Goal: Information Seeking & Learning: Find specific fact

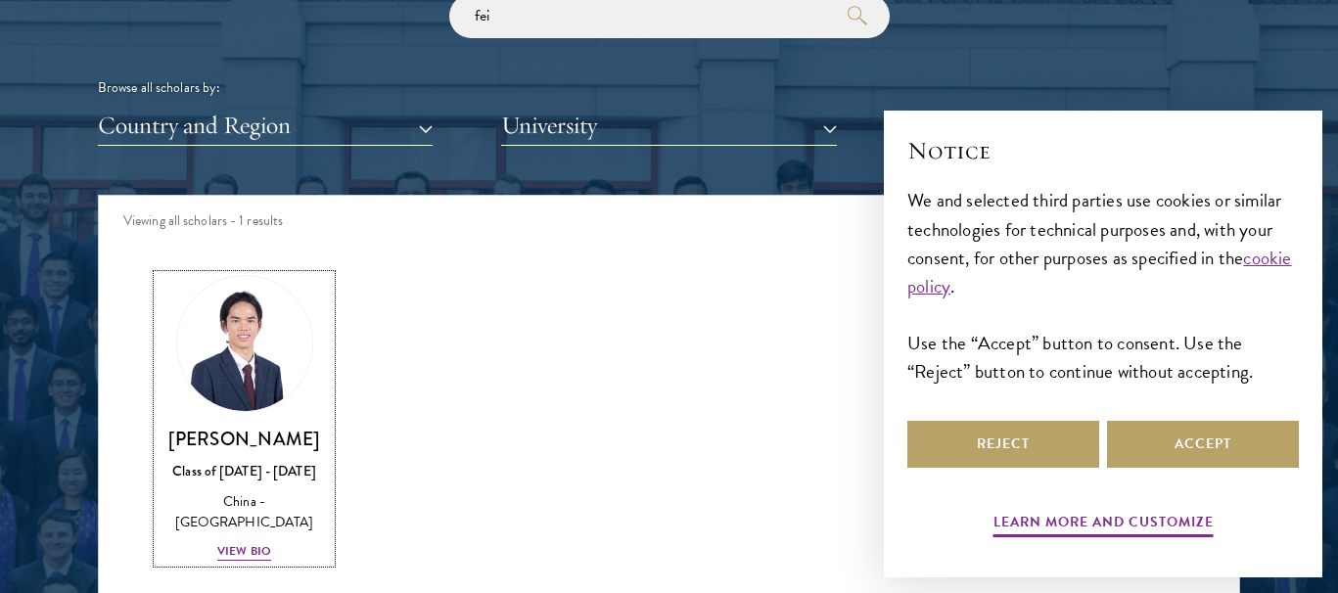
scroll to position [2298, 0]
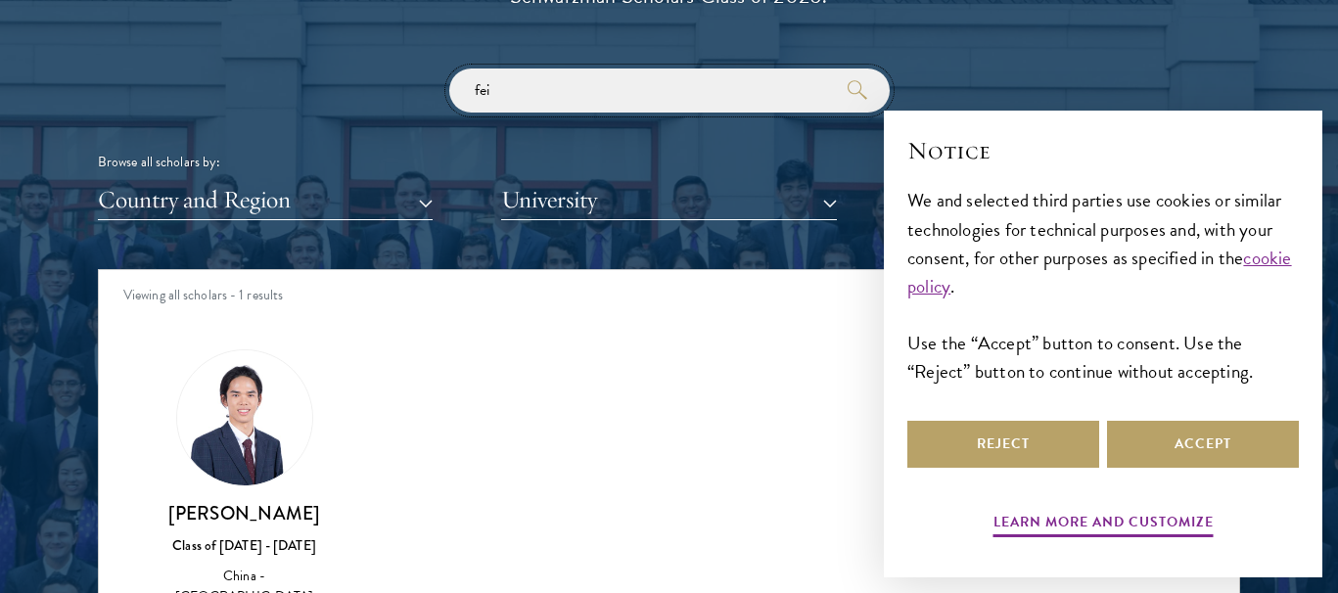
click at [517, 88] on input "fei" at bounding box center [669, 91] width 441 height 44
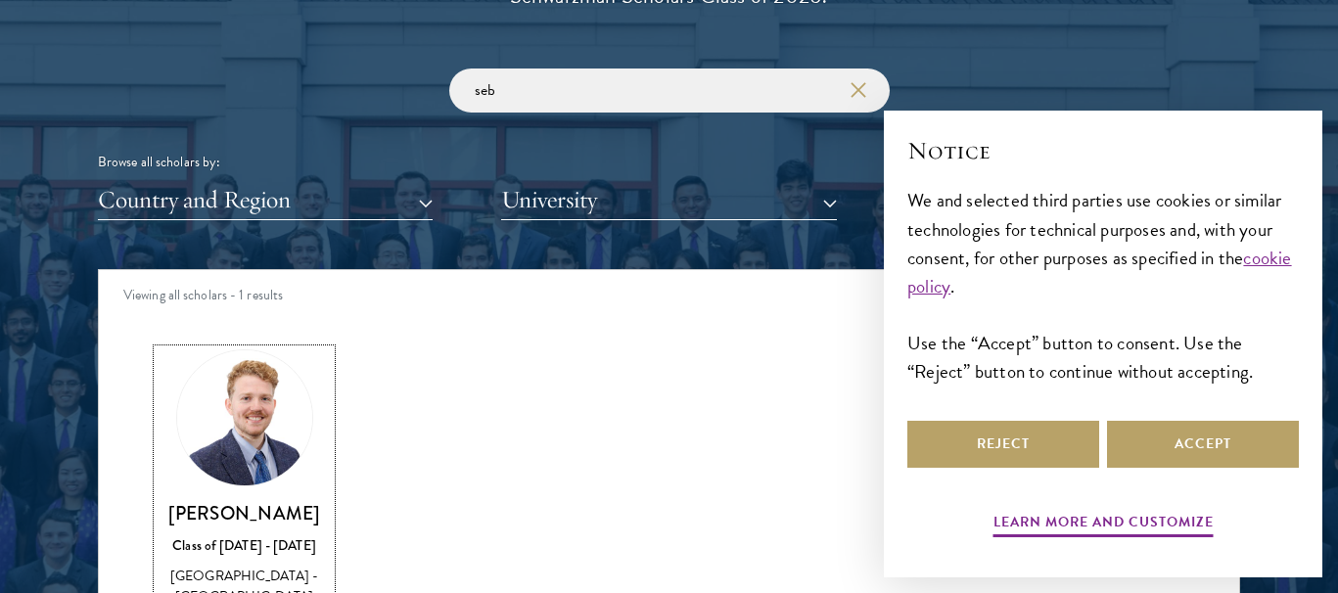
click at [250, 444] on img at bounding box center [244, 418] width 149 height 149
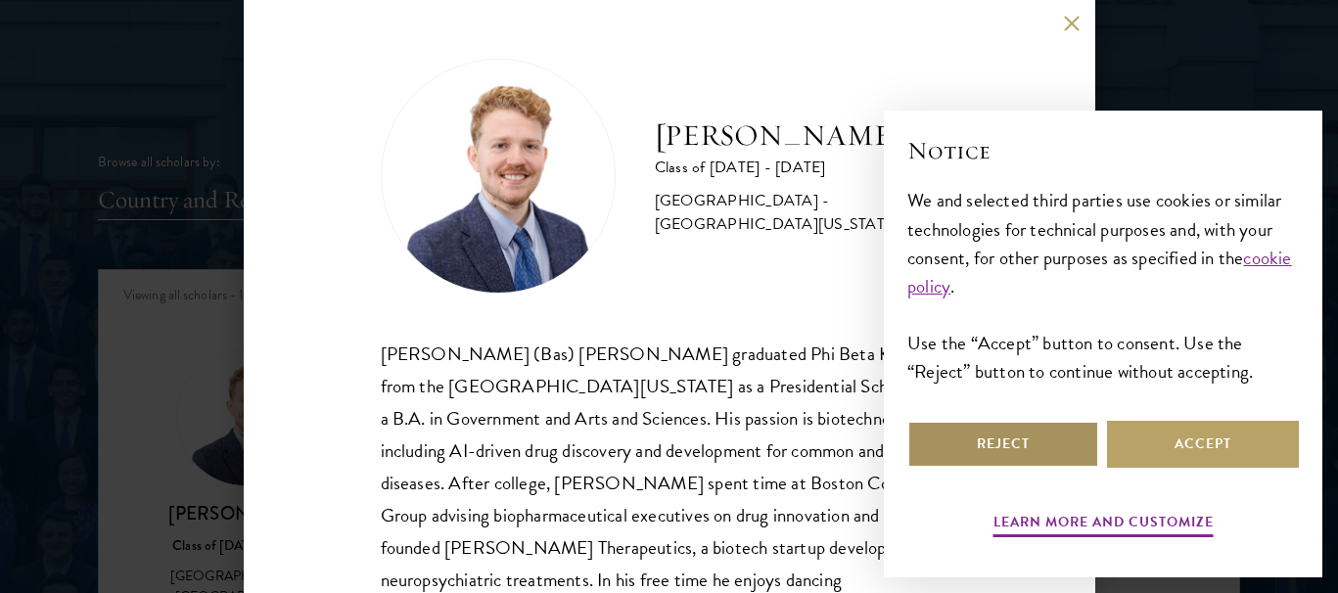
click at [1046, 445] on button "Reject" at bounding box center [1004, 444] width 192 height 47
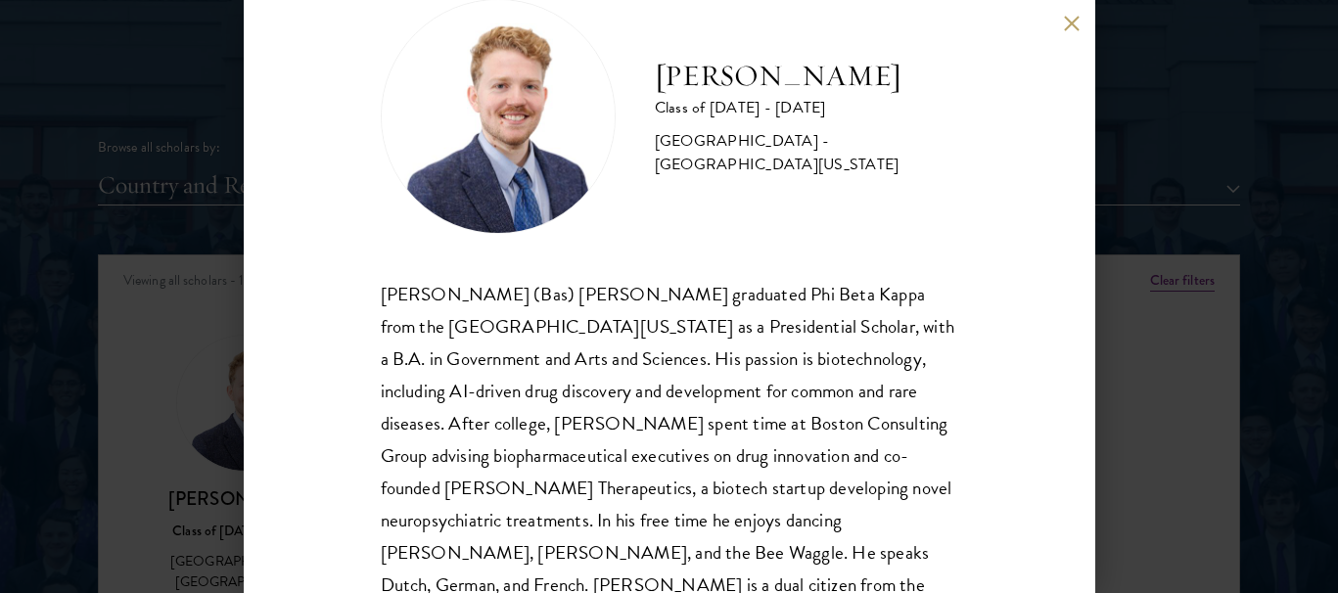
scroll to position [54, 0]
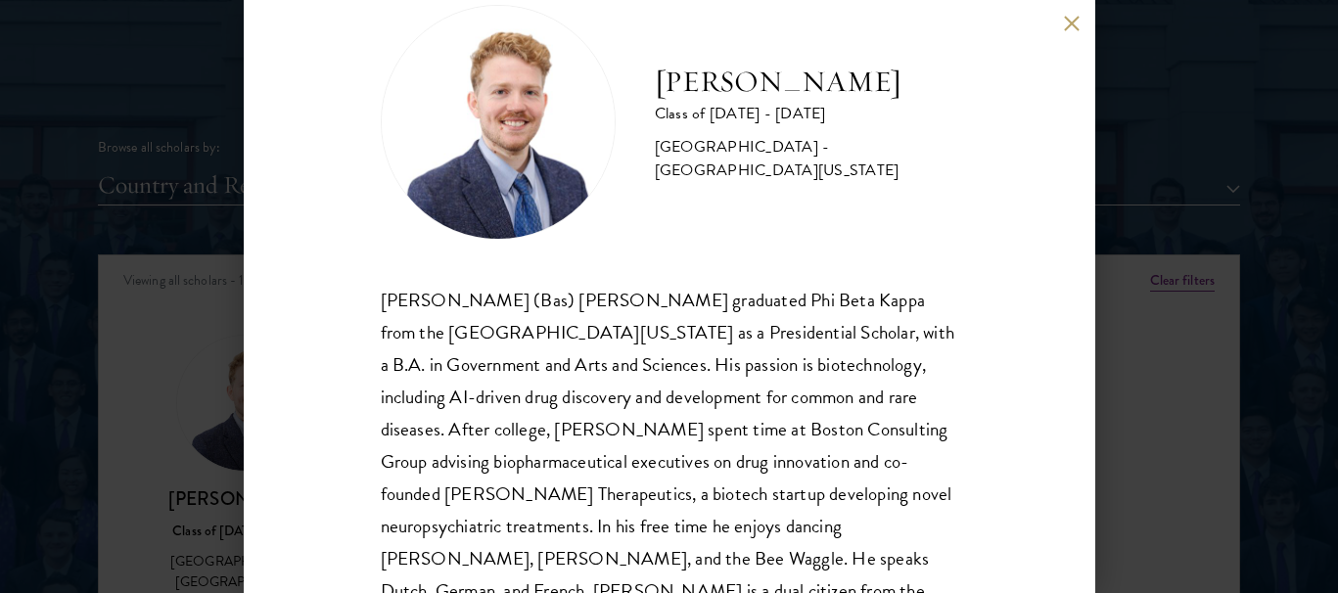
click at [101, 293] on div "[PERSON_NAME] Class of [DATE] - [DATE] [GEOGRAPHIC_DATA] - [GEOGRAPHIC_DATA][US…" at bounding box center [669, 296] width 1338 height 593
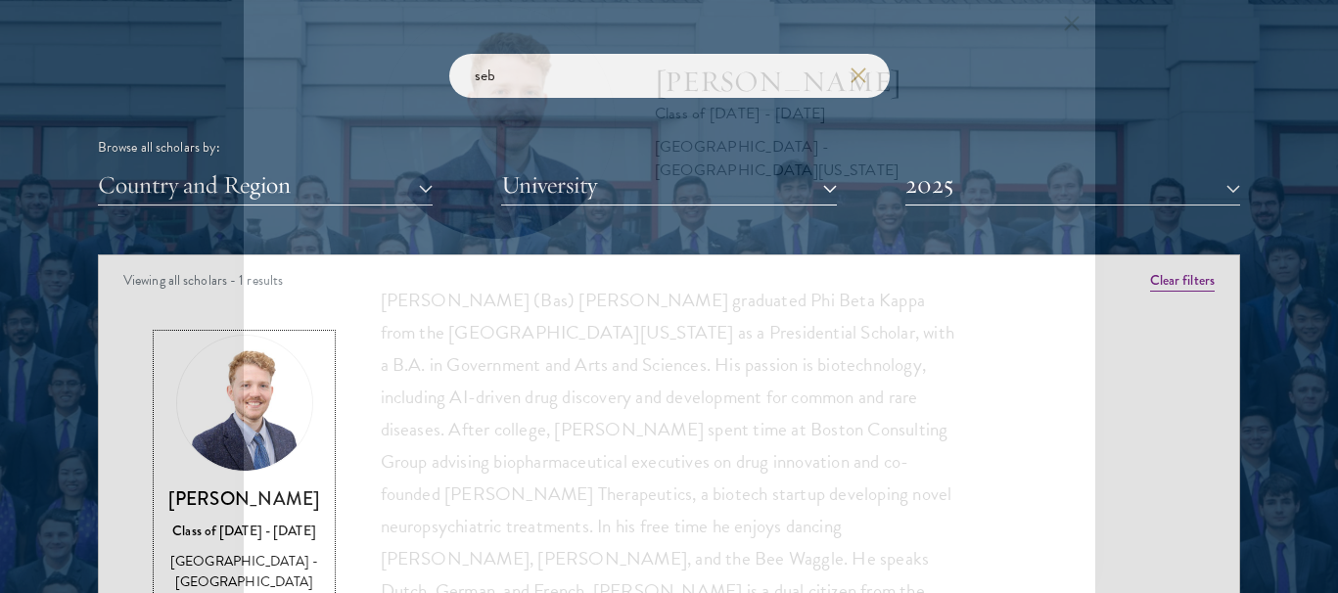
scroll to position [2342, 0]
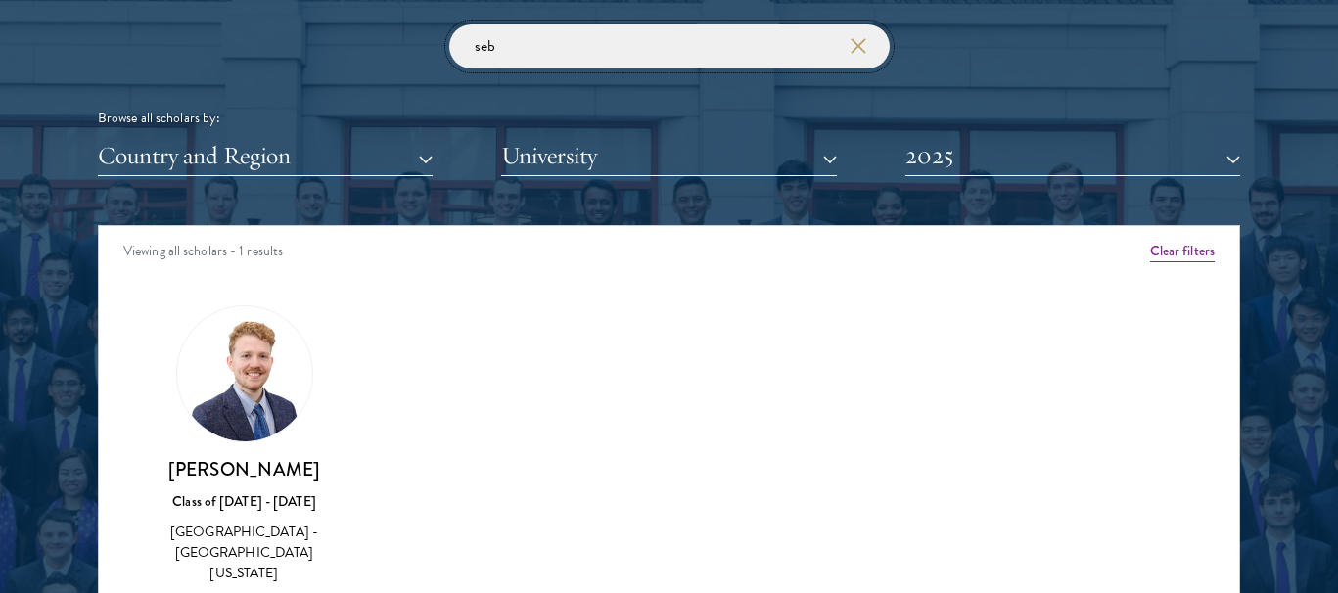
click at [523, 50] on input "seb" at bounding box center [669, 46] width 441 height 44
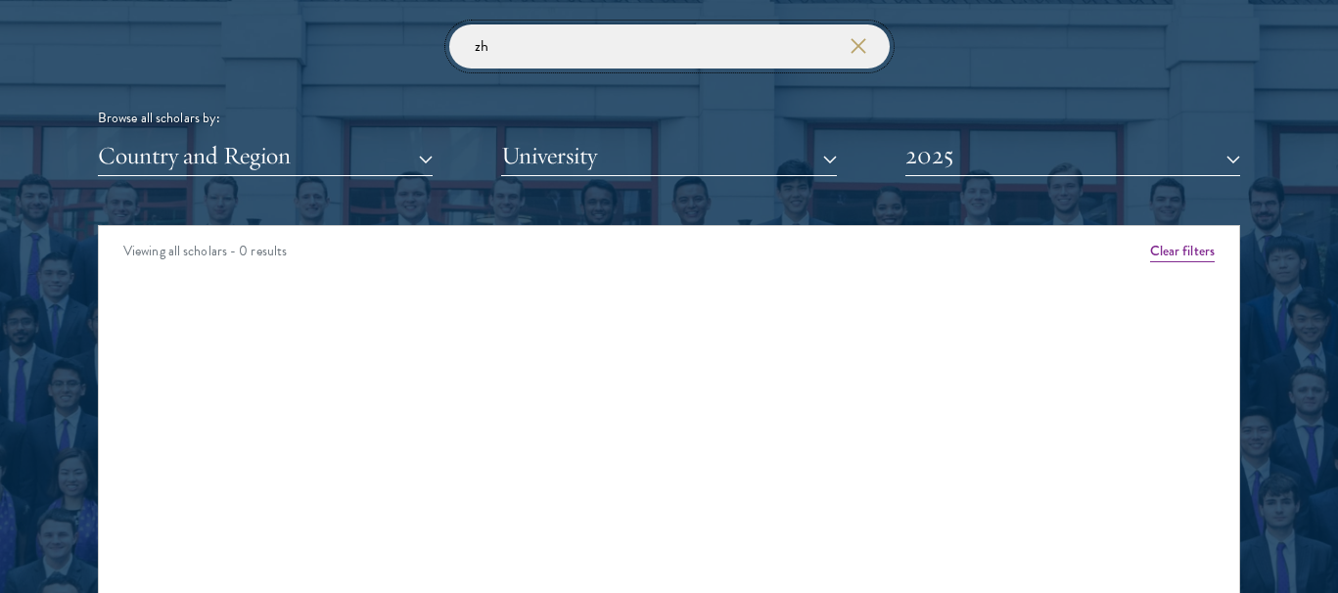
type input "z"
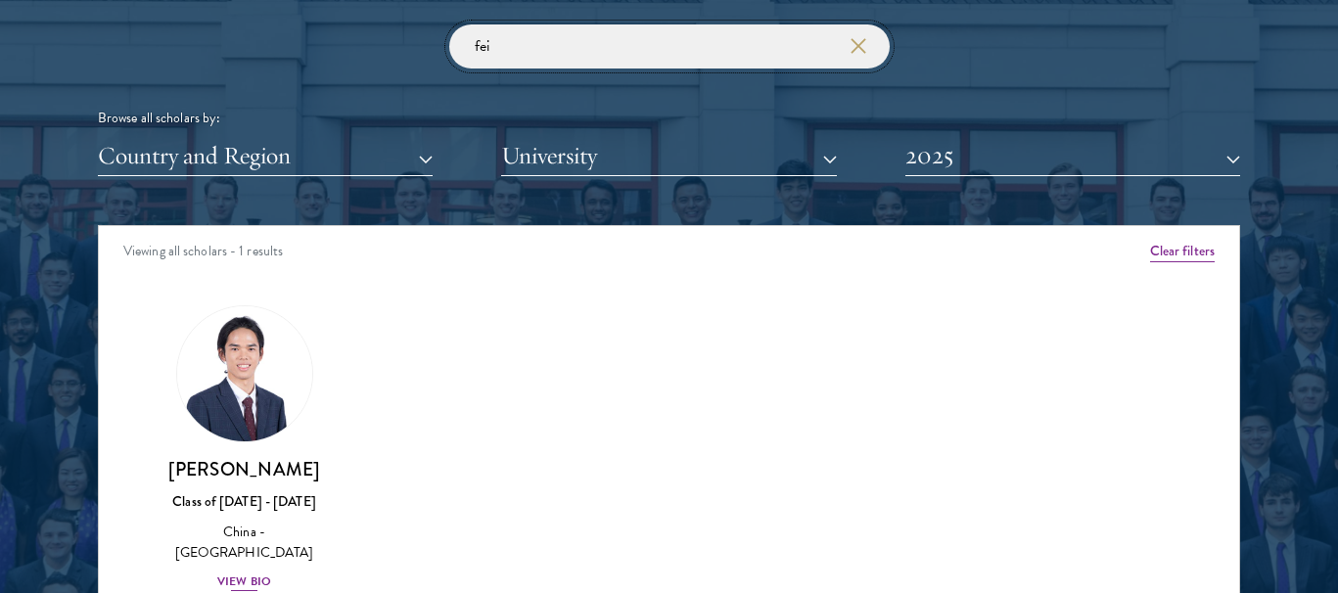
type input "fei"
click at [223, 479] on h3 "[PERSON_NAME]" at bounding box center [244, 469] width 173 height 24
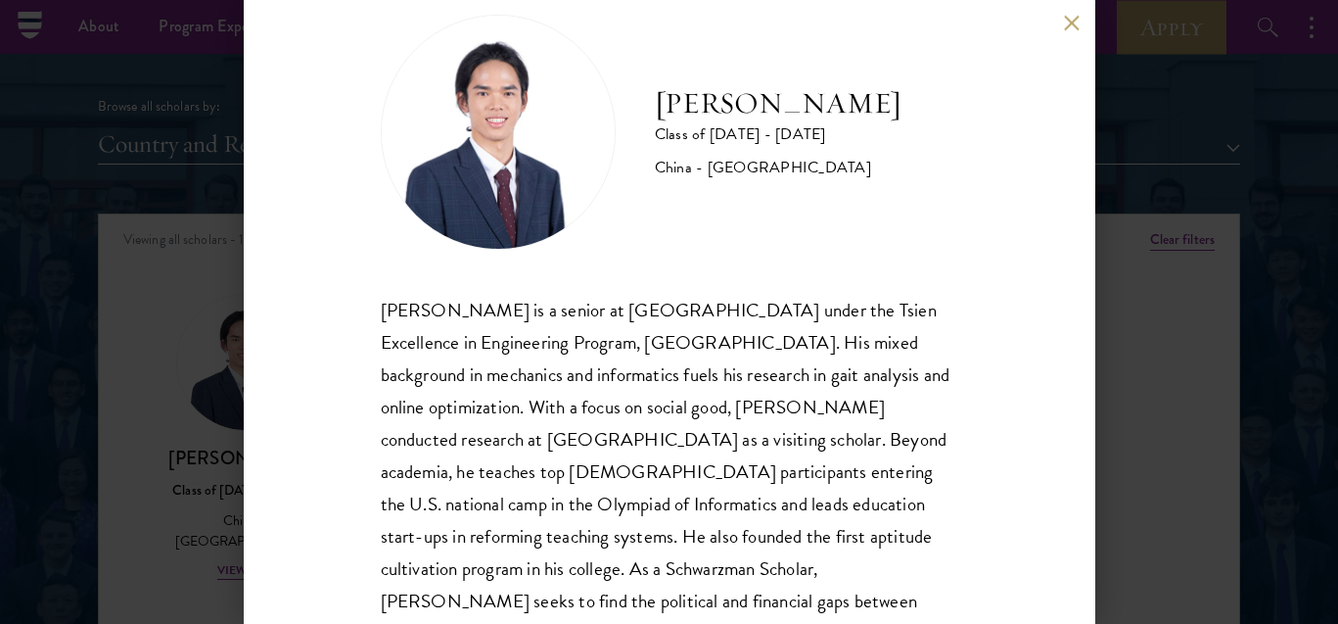
scroll to position [46, 0]
